Goal: Use online tool/utility: Utilize a website feature to perform a specific function

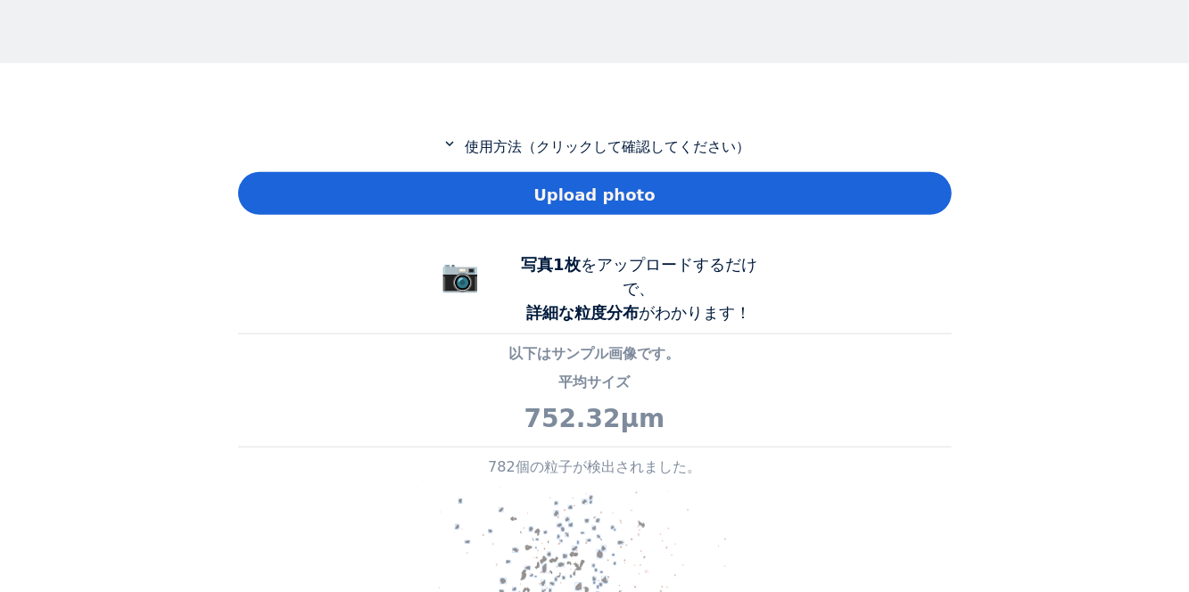
scroll to position [712, 0]
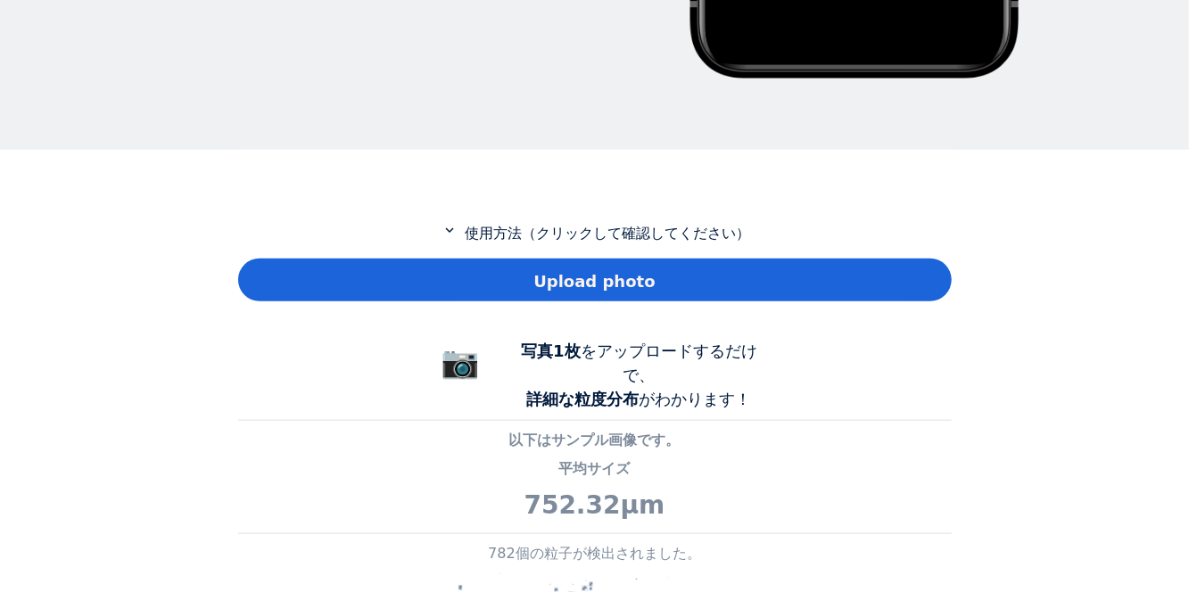
click at [801, 262] on div "Upload photo" at bounding box center [595, 280] width 714 height 43
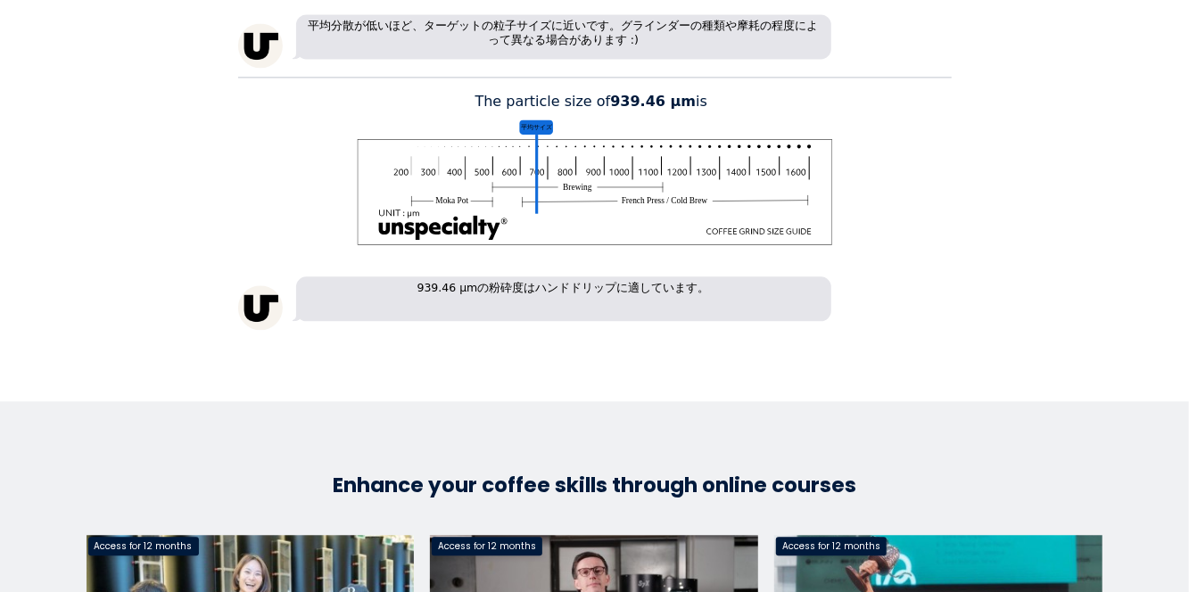
scroll to position [2151, 0]
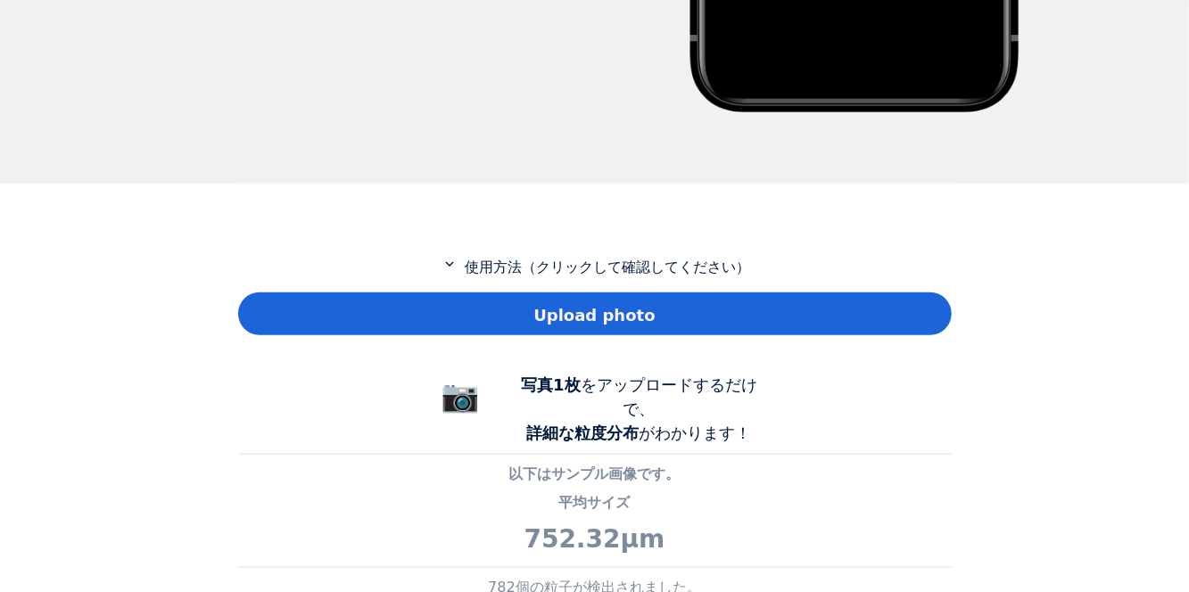
scroll to position [710, 0]
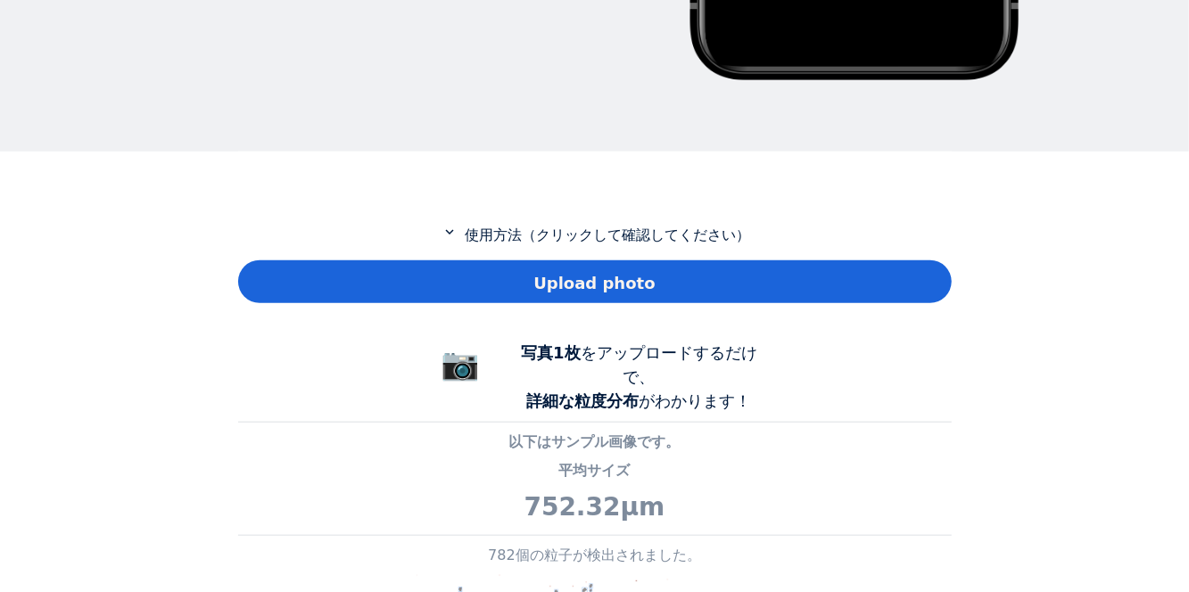
click at [889, 293] on div "Upload photo" at bounding box center [595, 282] width 714 height 43
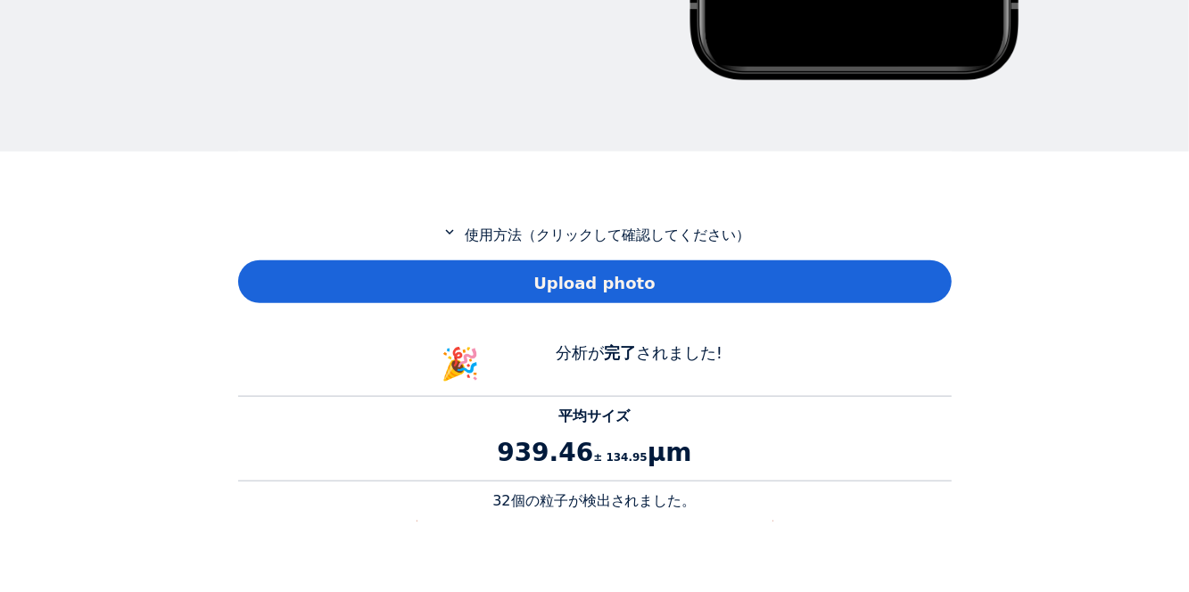
scroll to position [1636, 714]
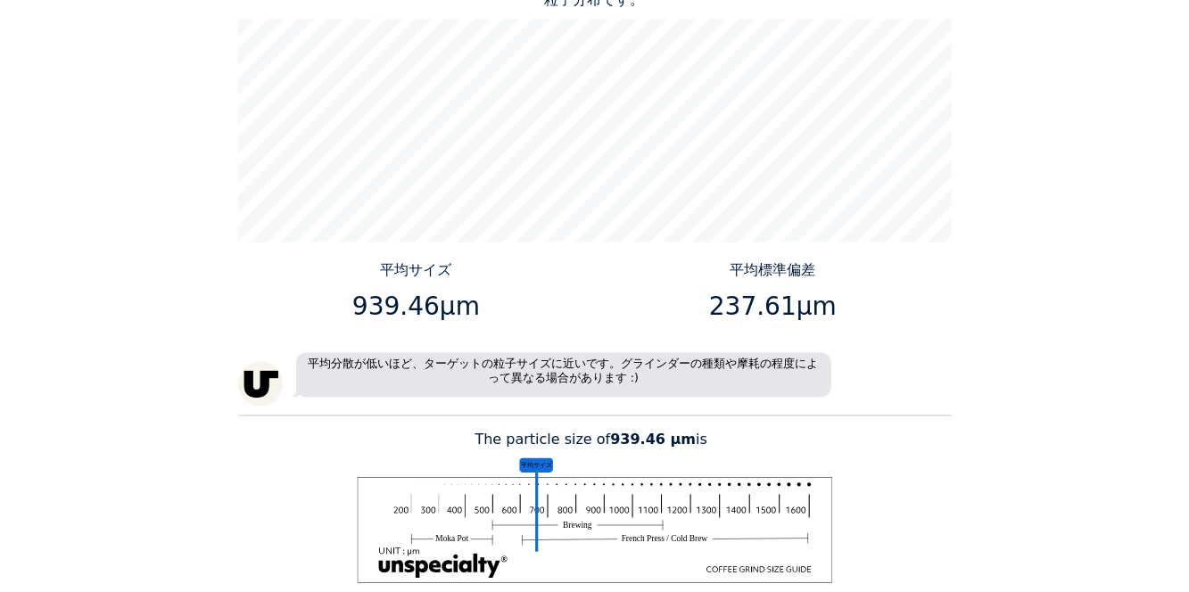
click at [1012, 303] on div "Home Courses About us Tools Sign in" at bounding box center [594, 296] width 1189 height 592
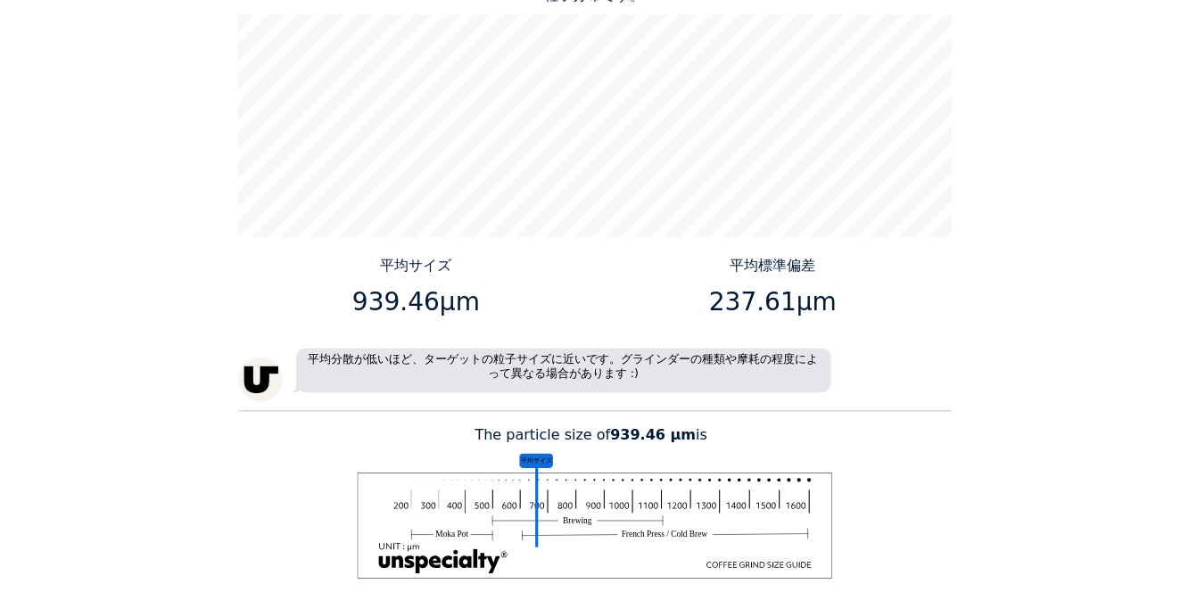
click at [122, 284] on div "Home Courses About us Tools Sign in" at bounding box center [594, 296] width 1189 height 592
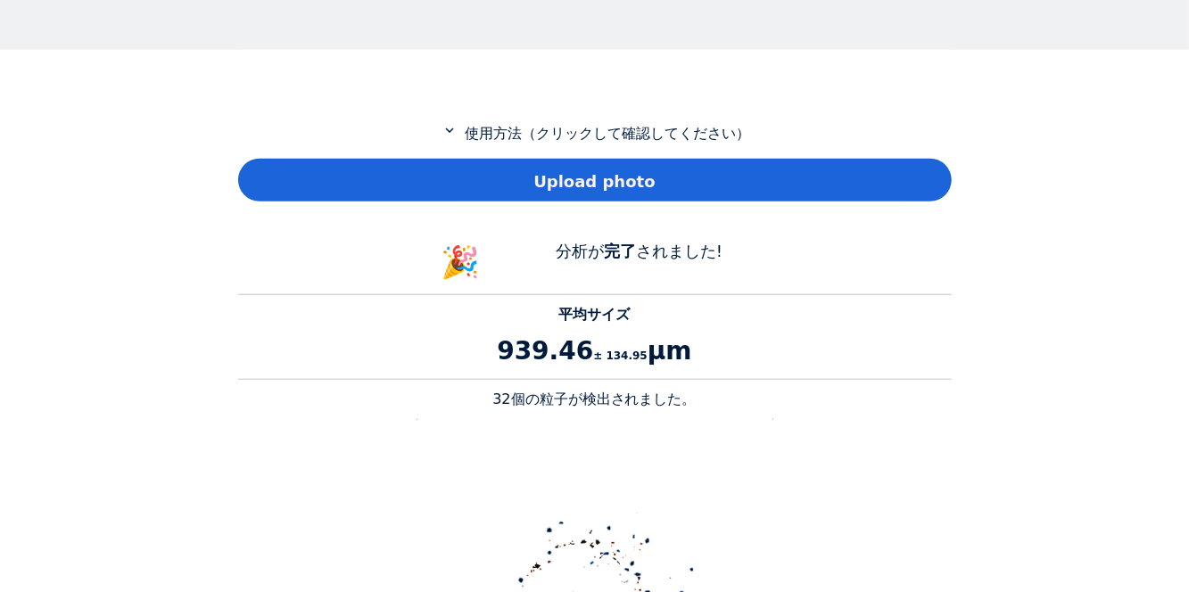
scroll to position [714, 0]
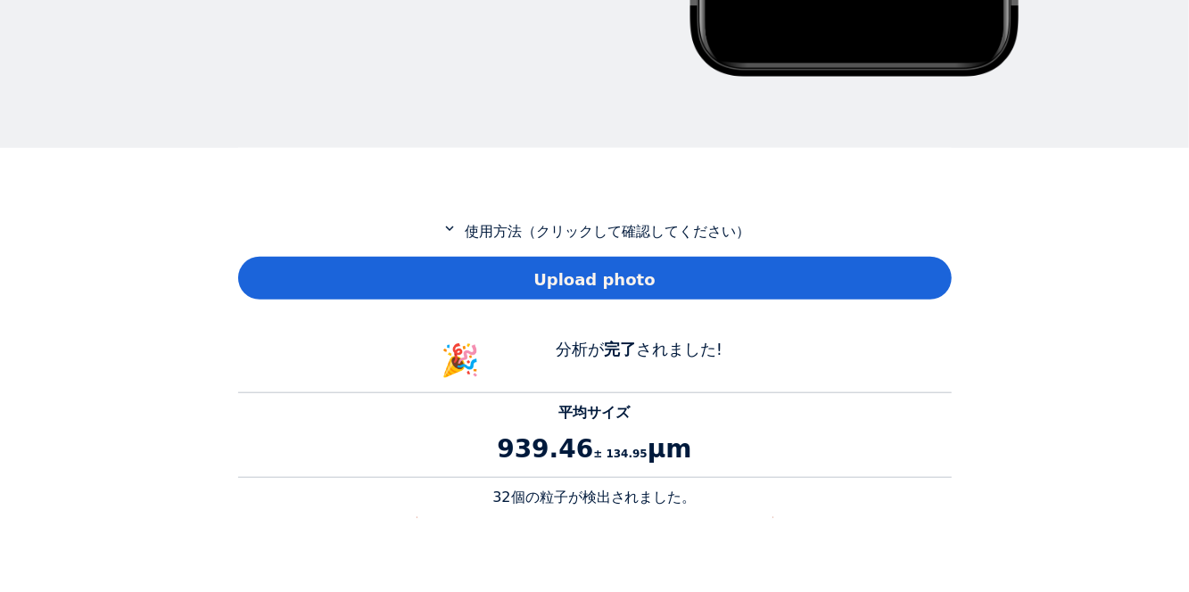
click at [844, 283] on div "Upload photo" at bounding box center [595, 278] width 714 height 43
click at [871, 280] on div "Upload photo" at bounding box center [595, 278] width 714 height 43
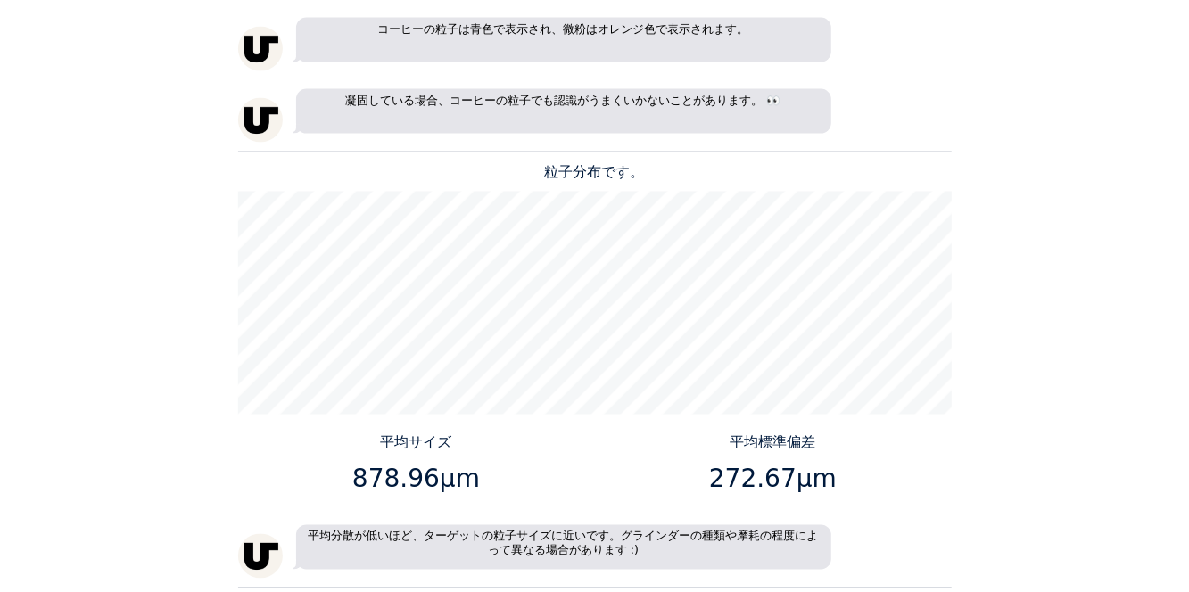
scroll to position [1590, 0]
click at [177, 450] on div "Home Courses About us Tools Sign in" at bounding box center [594, 296] width 1189 height 592
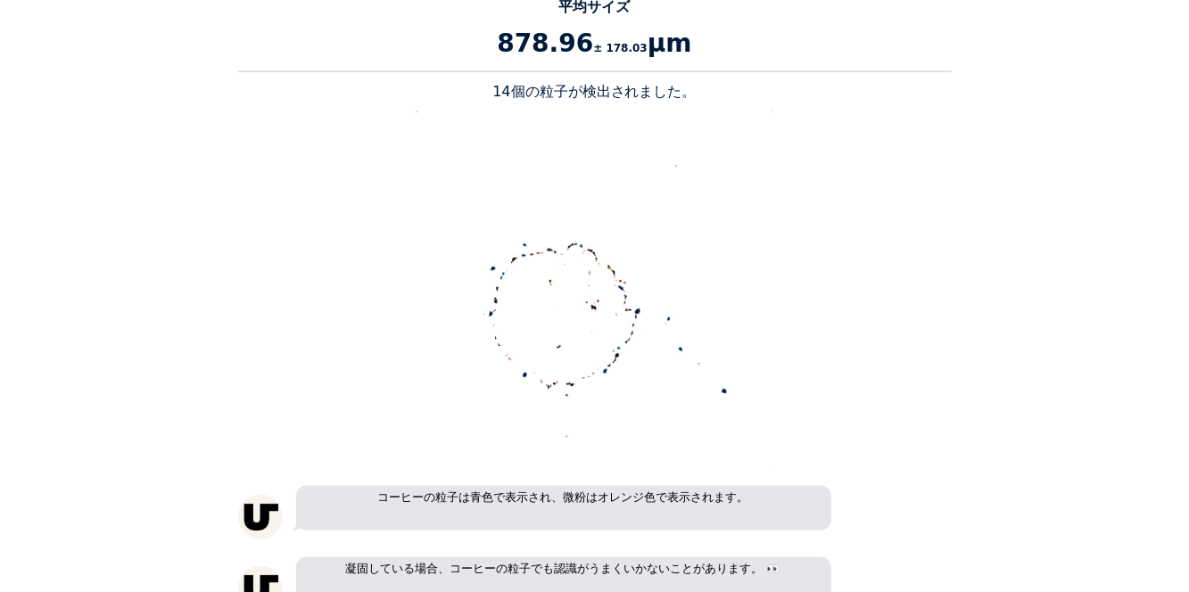
scroll to position [898, 0]
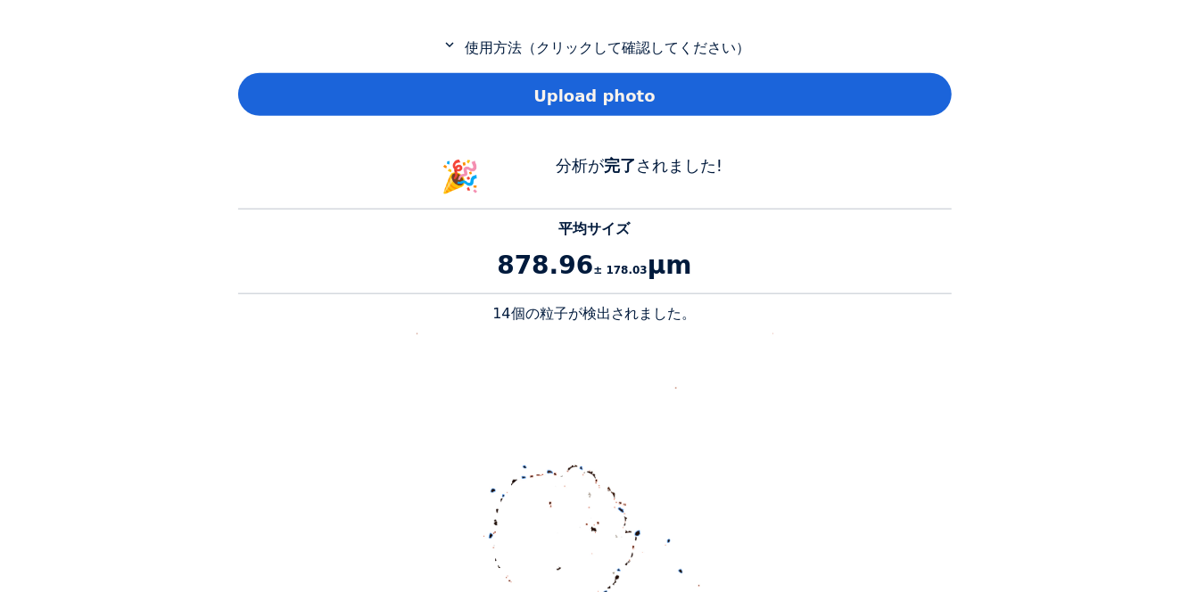
click at [911, 105] on div "Upload photo" at bounding box center [595, 94] width 714 height 43
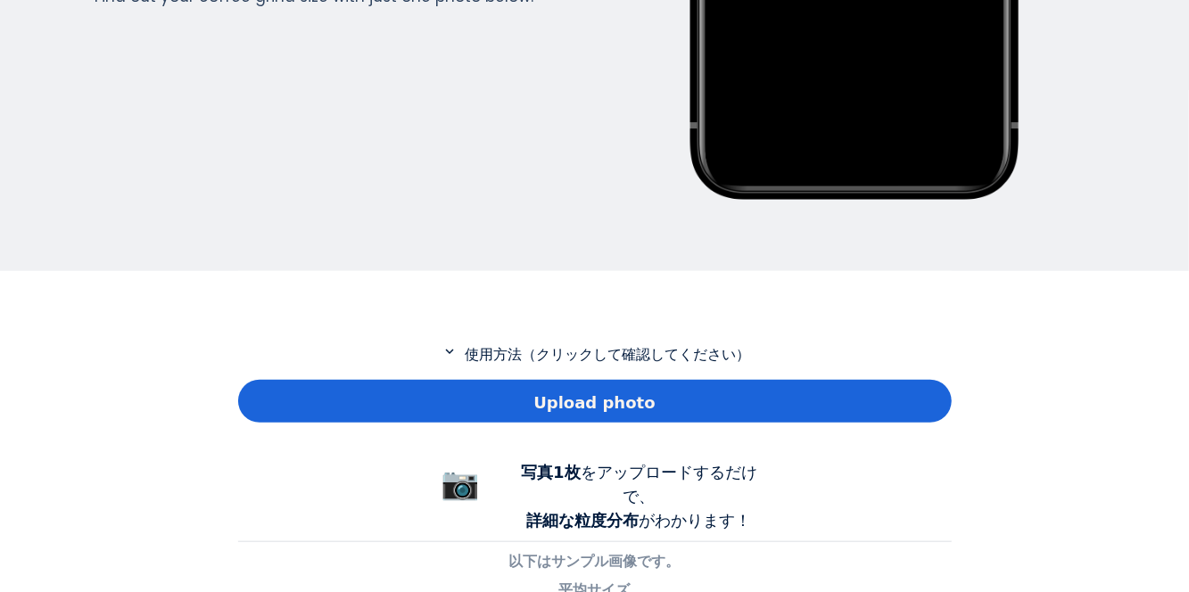
scroll to position [712, 0]
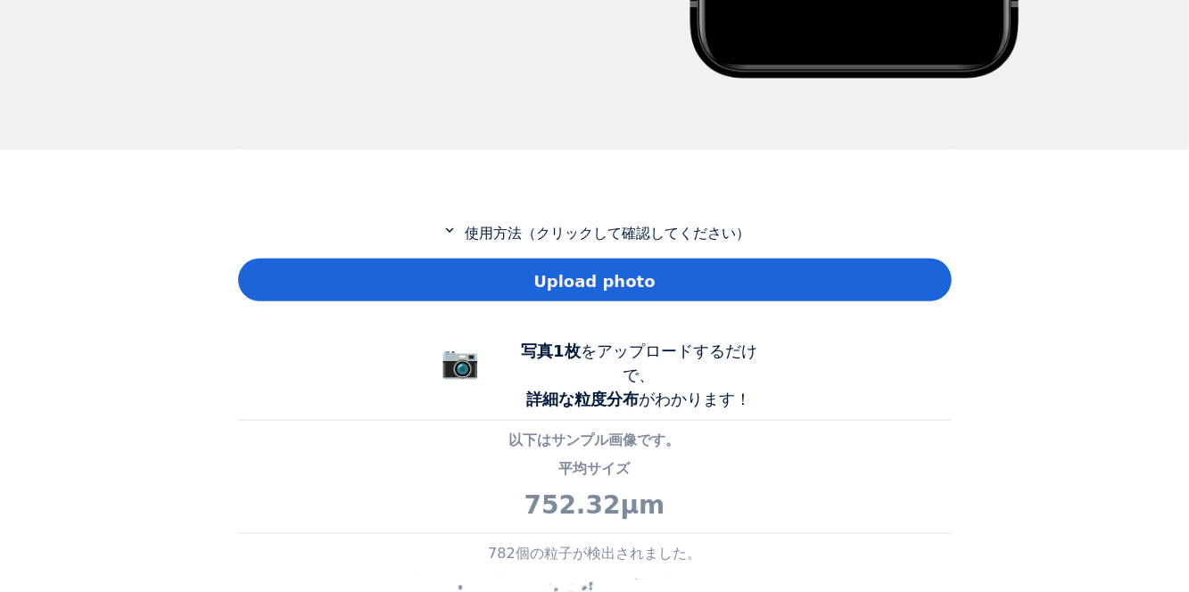
click at [865, 259] on div "Upload photo" at bounding box center [595, 280] width 714 height 43
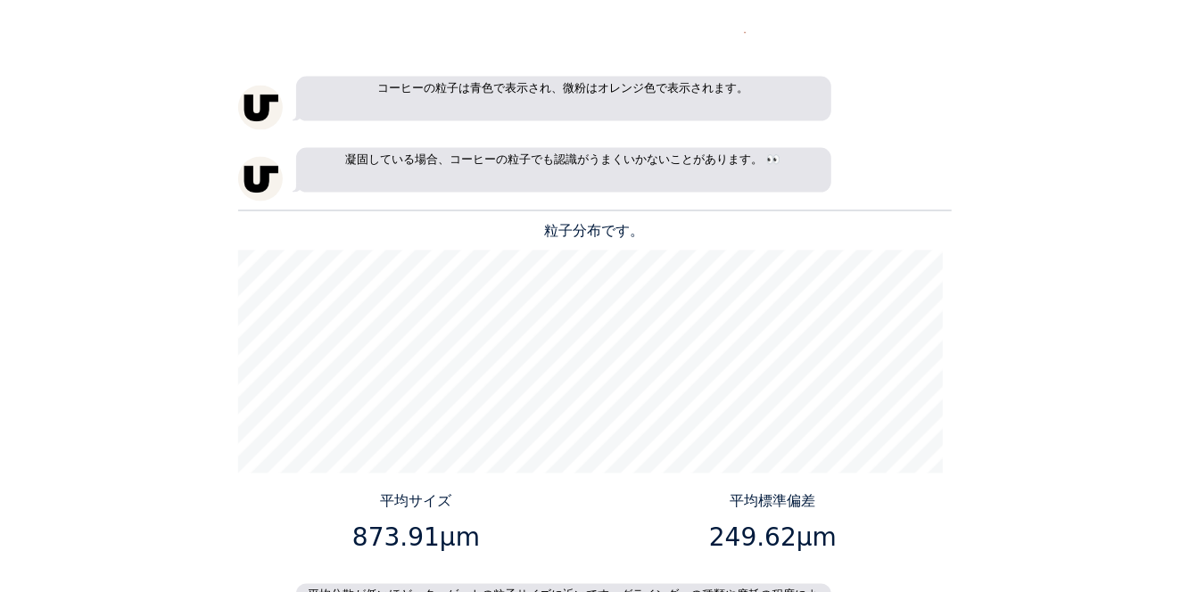
scroll to position [1636, 714]
